Goal: Submit feedback/report problem

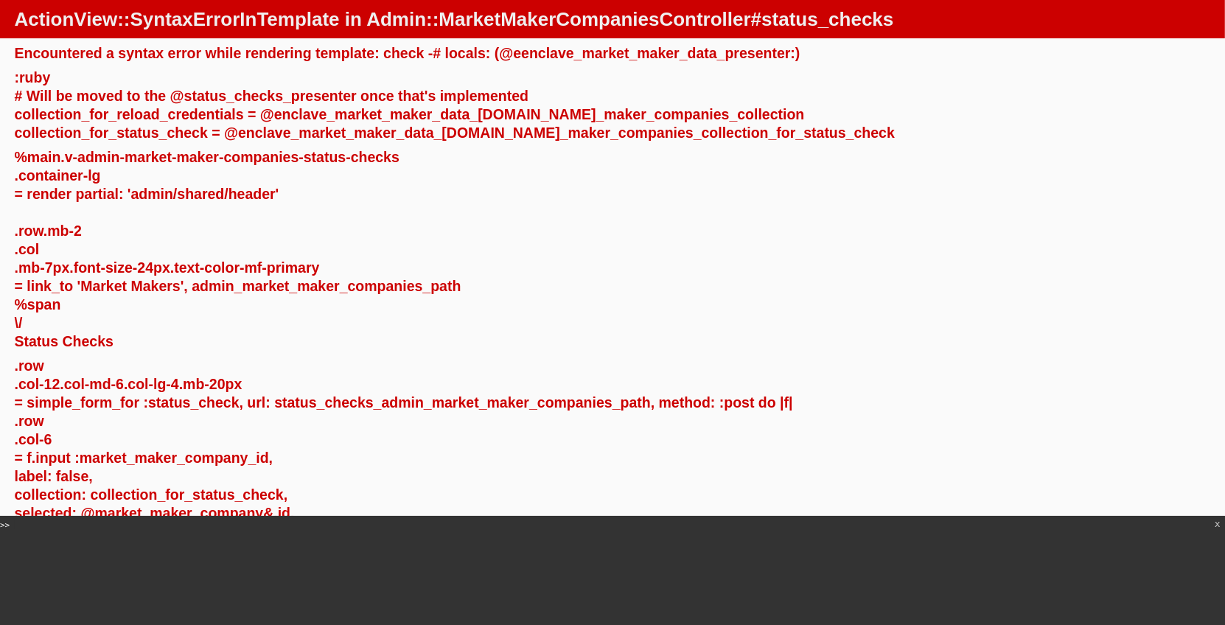
click at [719, 21] on h1 "ActionView::SyntaxErrorInTemplate in Admin::MarketMakerCompaniesController#stat…" at bounding box center [613, 19] width 1196 height 21
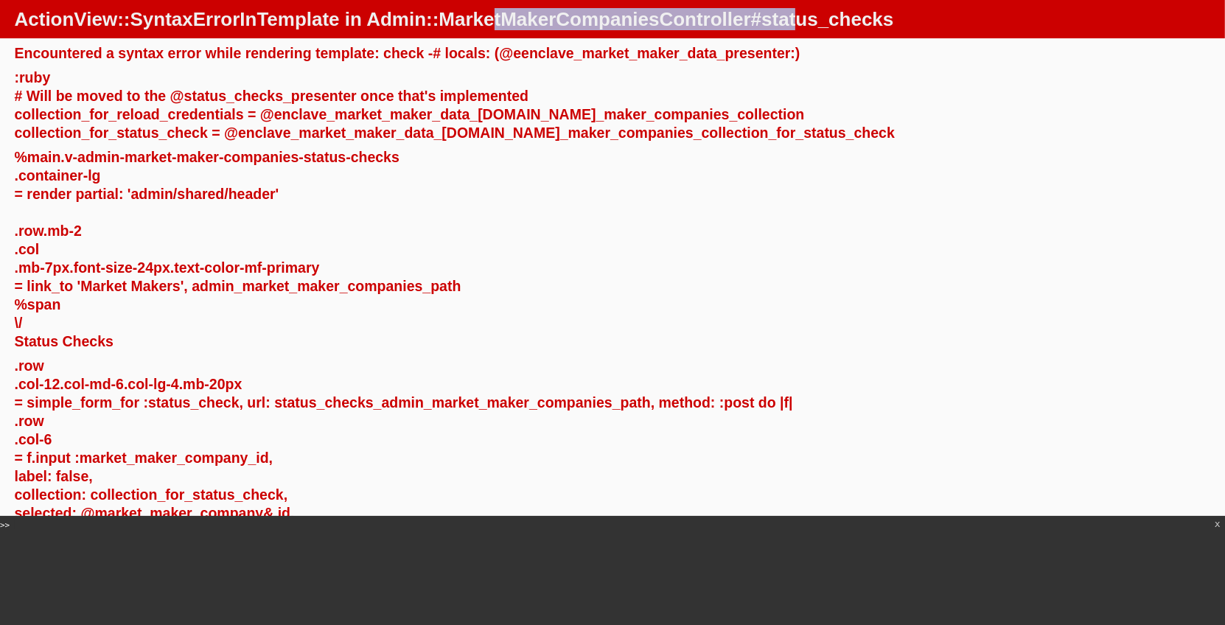
click at [719, 21] on h1 "ActionView::SyntaxErrorInTemplate in Admin::MarketMakerCompaniesController#stat…" at bounding box center [613, 19] width 1196 height 21
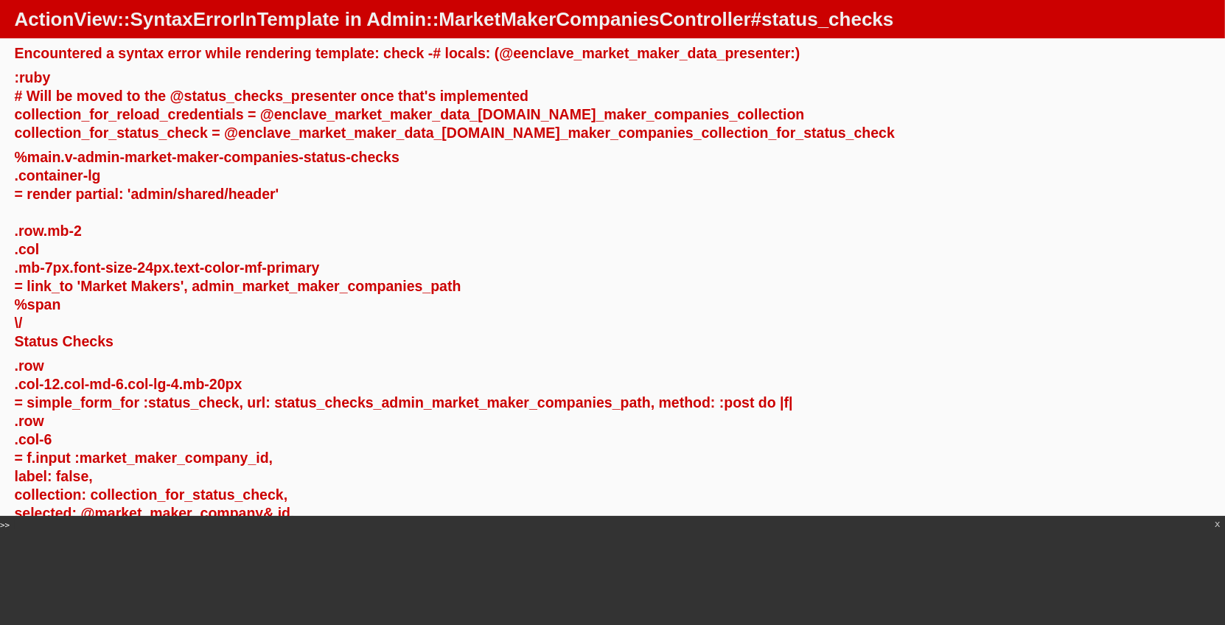
click at [69, 55] on div "Encountered a syntax error while rendering template: check -# locals: (@eenclav…" at bounding box center [613, 53] width 1196 height 18
click at [383, 54] on div "Encountered a syntax error while rendering template: check -# locals: (@eenclav…" at bounding box center [613, 53] width 1196 height 18
click at [621, 54] on div "Encountered a syntax error while rendering template: check -# locals: (@eenclav…" at bounding box center [613, 53] width 1196 height 18
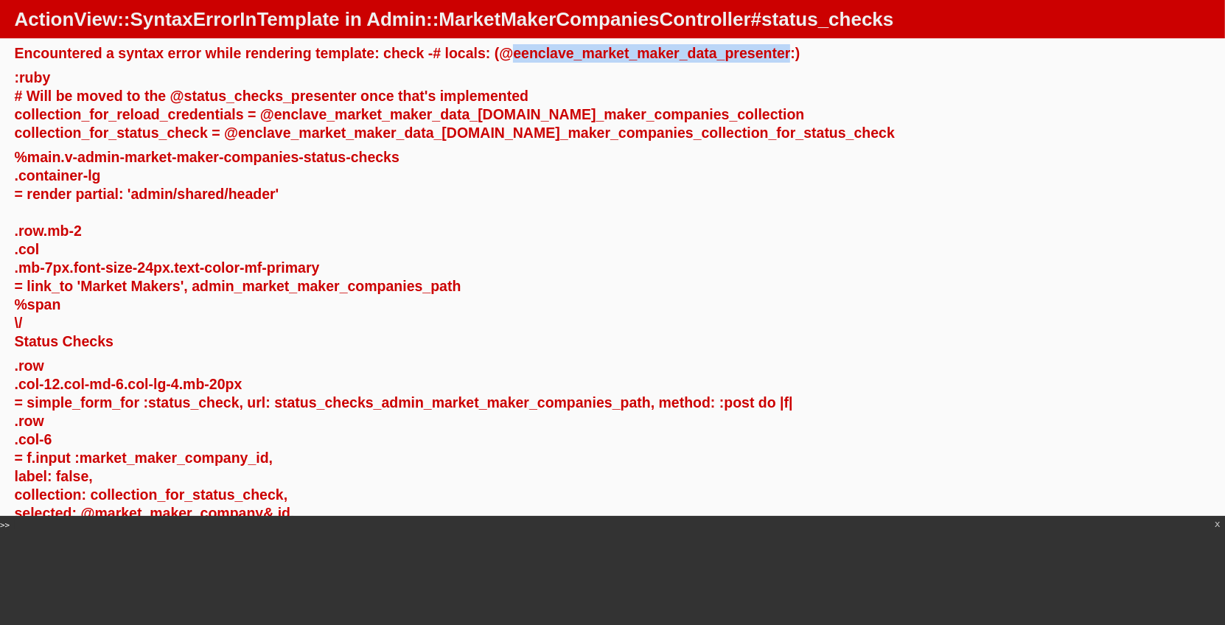
click at [621, 54] on div "Encountered a syntax error while rendering template: check -# locals: (@eenclav…" at bounding box center [613, 53] width 1196 height 18
